Goal: Information Seeking & Learning: Find specific fact

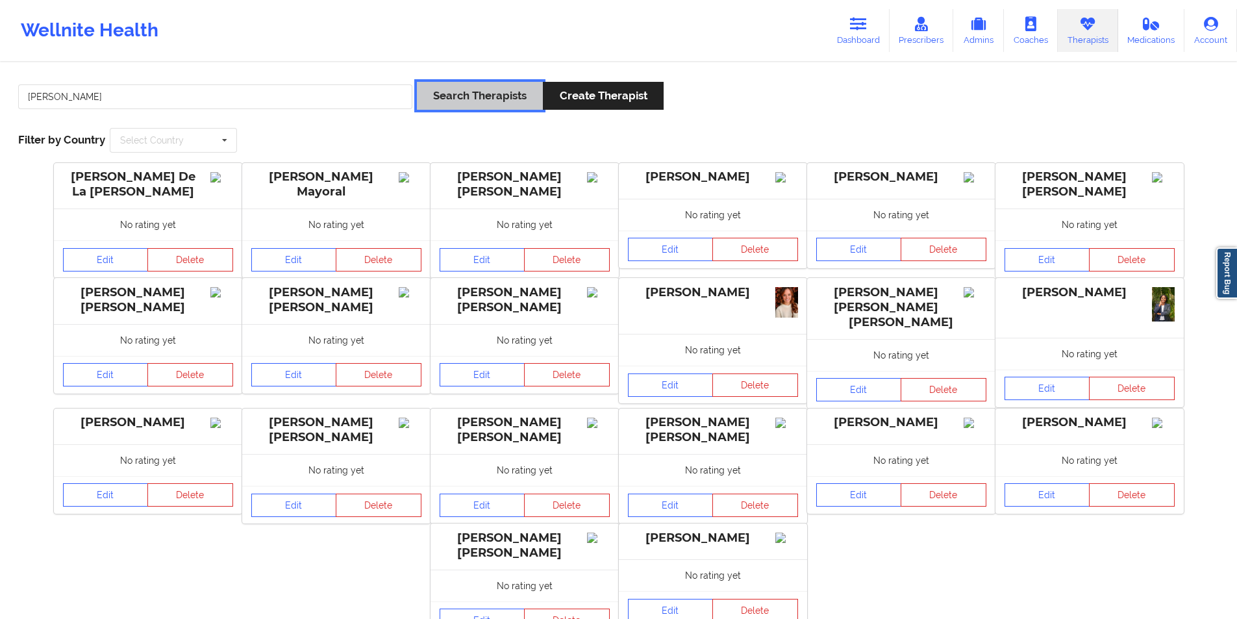
click at [494, 92] on button "Search Therapists" at bounding box center [480, 96] width 126 height 28
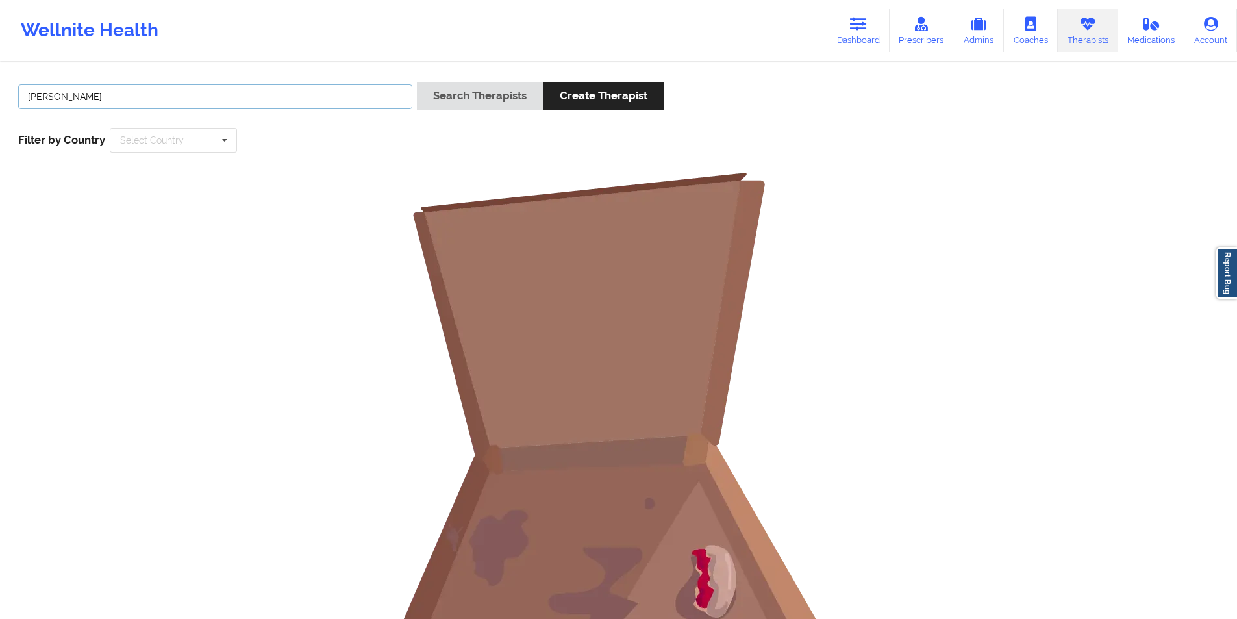
click at [288, 102] on input "[PERSON_NAME]" at bounding box center [215, 96] width 394 height 25
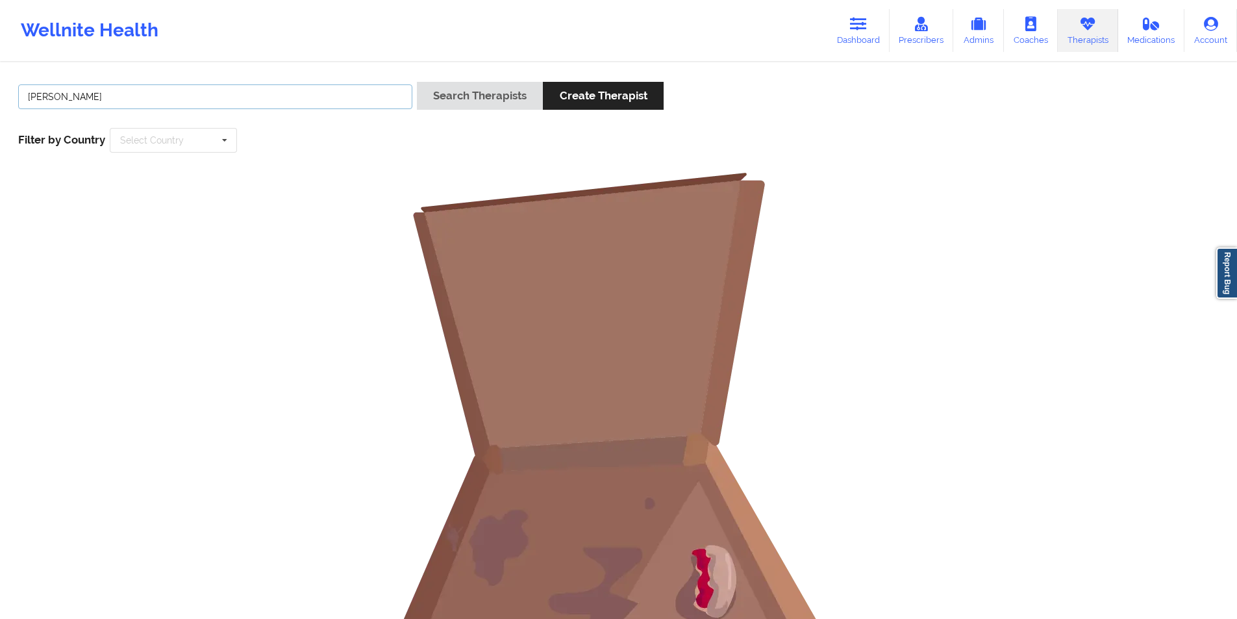
click at [288, 102] on input "[PERSON_NAME]" at bounding box center [215, 96] width 394 height 25
paste input "[PERSON_NAME]"
click at [479, 96] on button "Search Therapists" at bounding box center [480, 96] width 126 height 28
click at [105, 95] on input "[PERSON_NAME]" at bounding box center [215, 96] width 394 height 25
type input "[PERSON_NAME]"
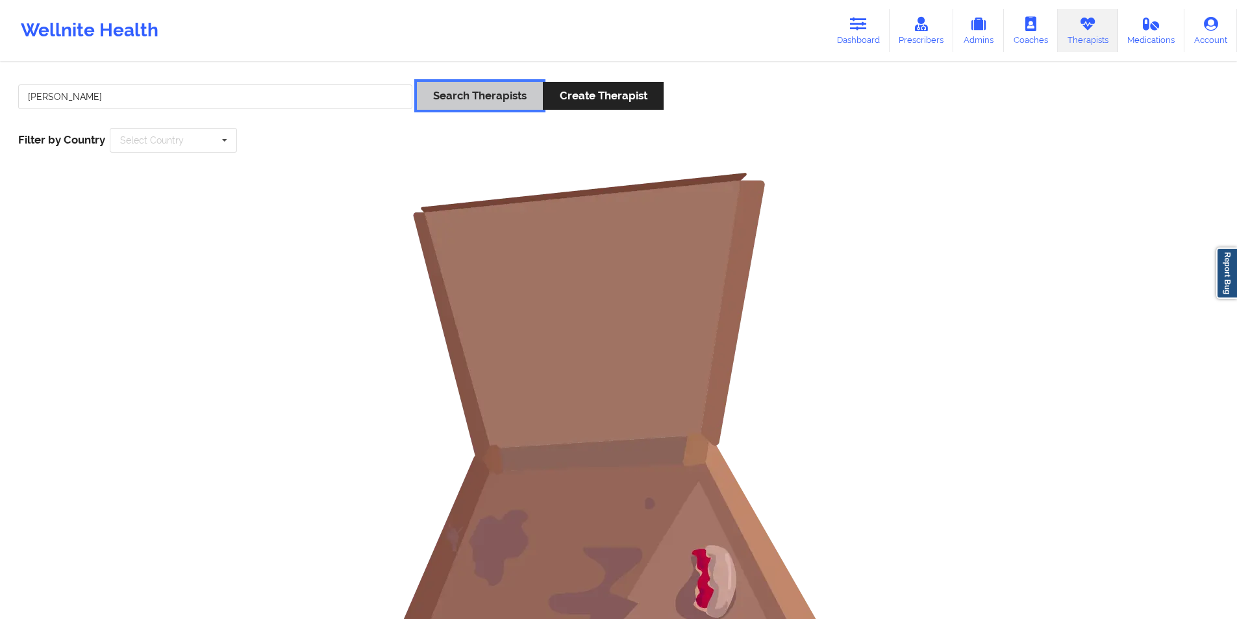
click at [460, 90] on button "Search Therapists" at bounding box center [480, 96] width 126 height 28
